Goal: Task Accomplishment & Management: Use online tool/utility

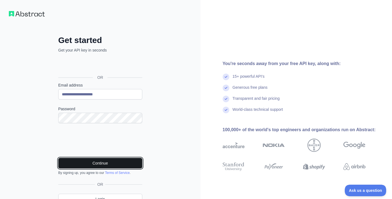
click at [68, 162] on button "Continue" at bounding box center [100, 163] width 84 height 10
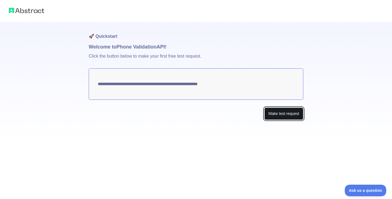
click at [286, 117] on button "Make test request" at bounding box center [283, 114] width 39 height 12
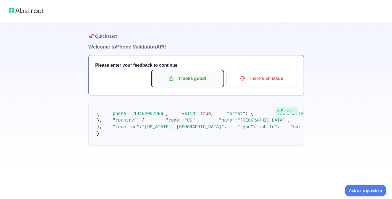
click at [206, 79] on p "It looks good!" at bounding box center [187, 78] width 62 height 9
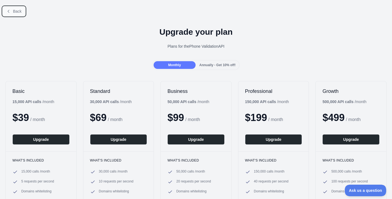
click at [13, 12] on button "Back" at bounding box center [14, 11] width 22 height 9
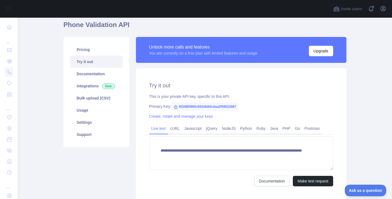
scroll to position [23, 0]
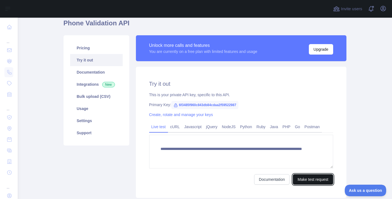
click at [306, 178] on button "Make test request" at bounding box center [312, 179] width 40 height 10
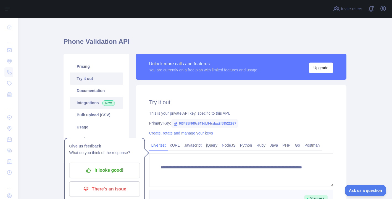
scroll to position [7, 0]
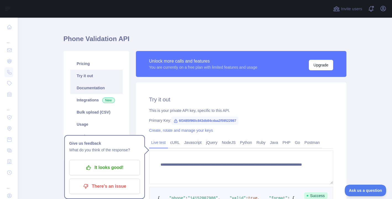
click at [98, 86] on link "Documentation" at bounding box center [96, 88] width 52 height 12
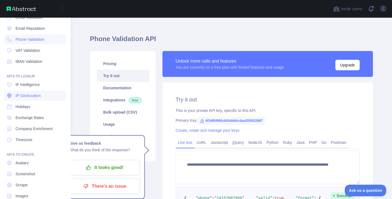
scroll to position [44, 0]
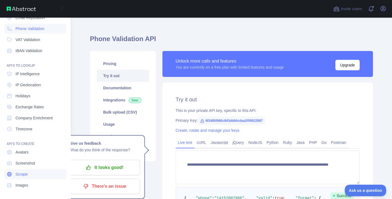
click at [18, 173] on span "Scrape" at bounding box center [21, 175] width 12 height 6
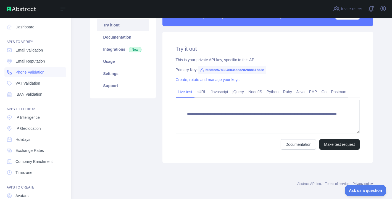
click at [38, 73] on span "Phone Validation" at bounding box center [29, 73] width 29 height 6
